Goal: Task Accomplishment & Management: Manage account settings

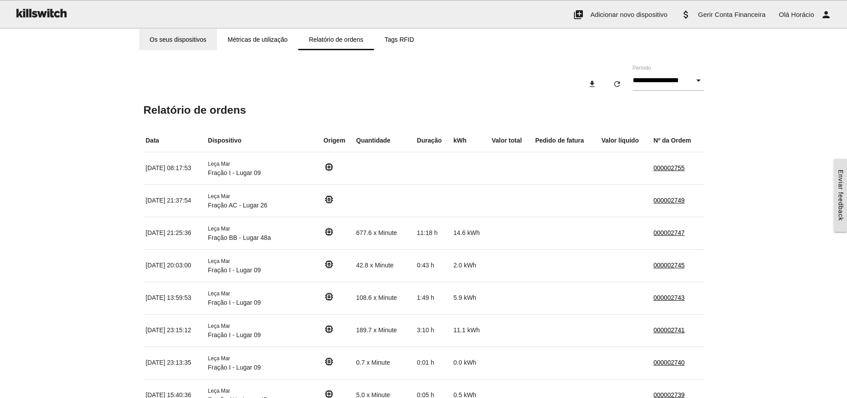
click at [163, 33] on link "Os seus dispositivos" at bounding box center [178, 39] width 78 height 21
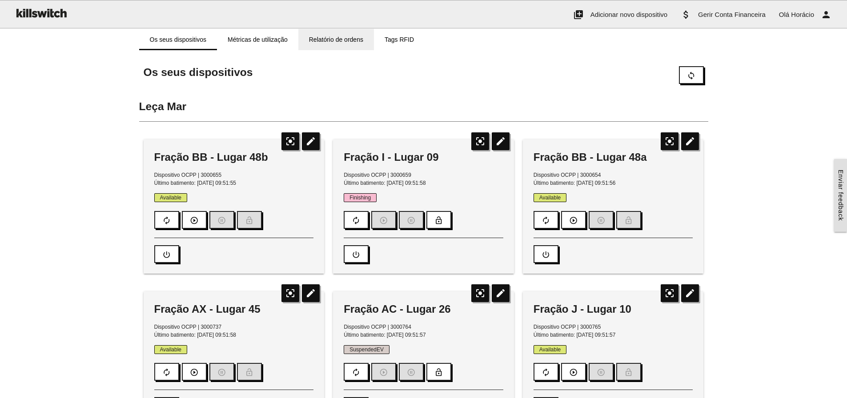
click at [332, 36] on link "Relatório de ordens" at bounding box center [336, 39] width 76 height 21
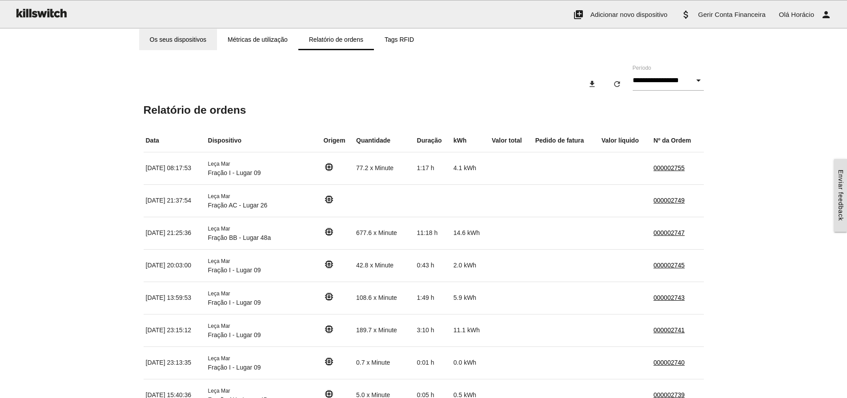
click at [191, 39] on link "Os seus dispositivos" at bounding box center [178, 39] width 78 height 21
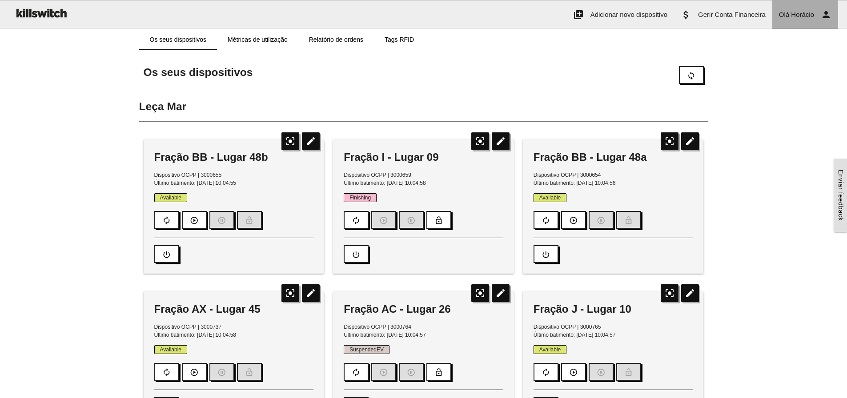
click at [783, 14] on span "Olá" at bounding box center [784, 15] width 10 height 8
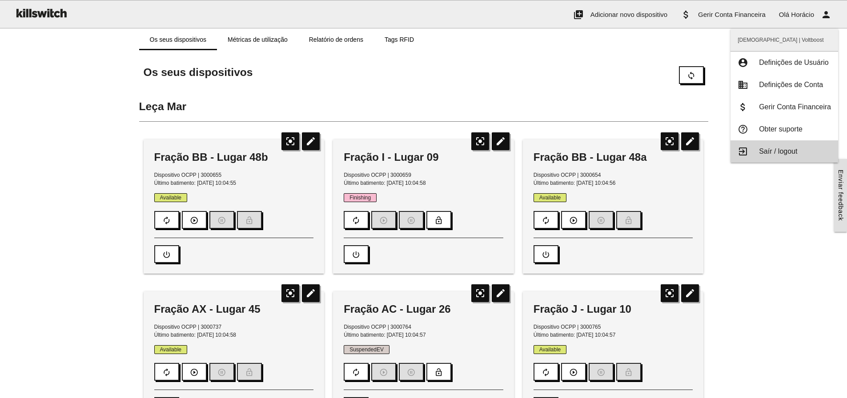
click at [779, 151] on span "Saír / logout" at bounding box center [778, 152] width 38 height 8
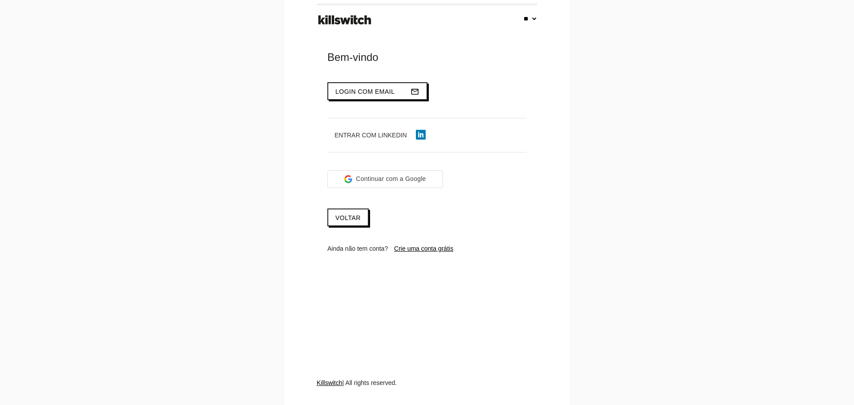
select select "**"
